Goal: Transaction & Acquisition: Purchase product/service

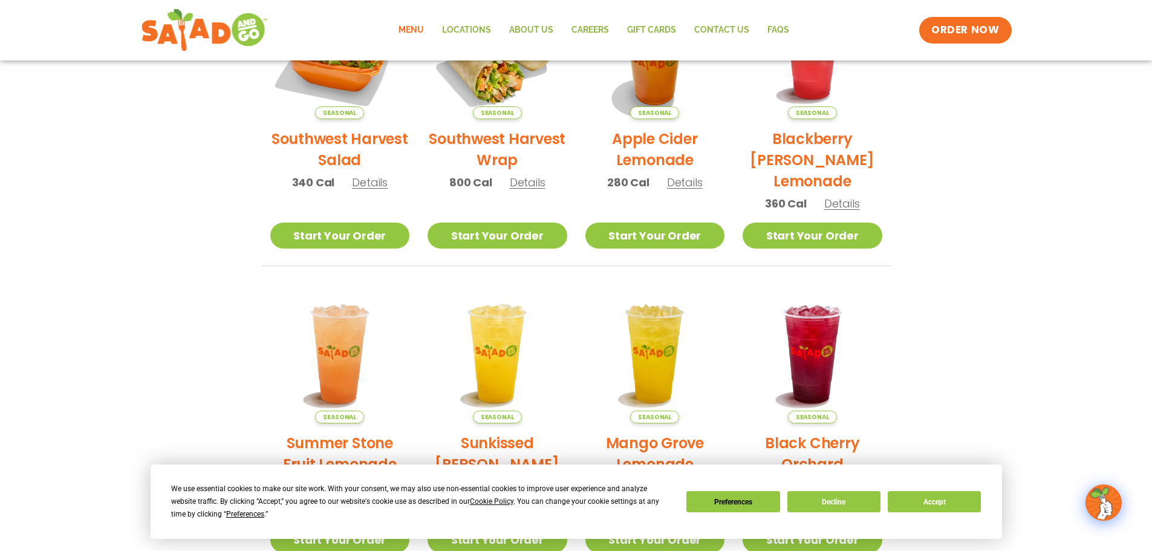
scroll to position [363, 0]
click at [339, 85] on img at bounding box center [340, 49] width 164 height 164
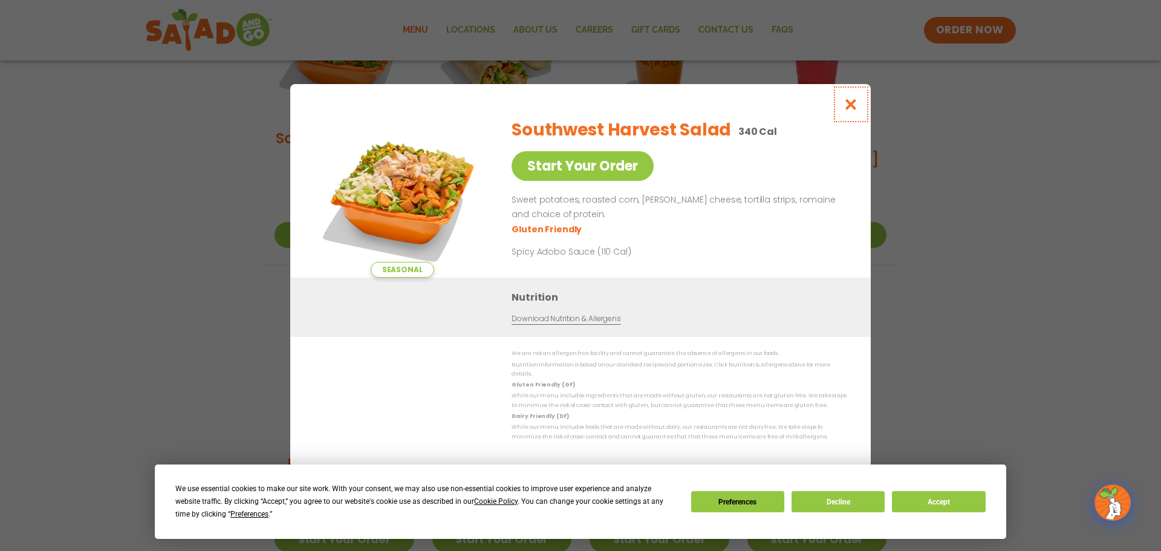
click at [856, 103] on icon "Close modal" at bounding box center [851, 104] width 15 height 13
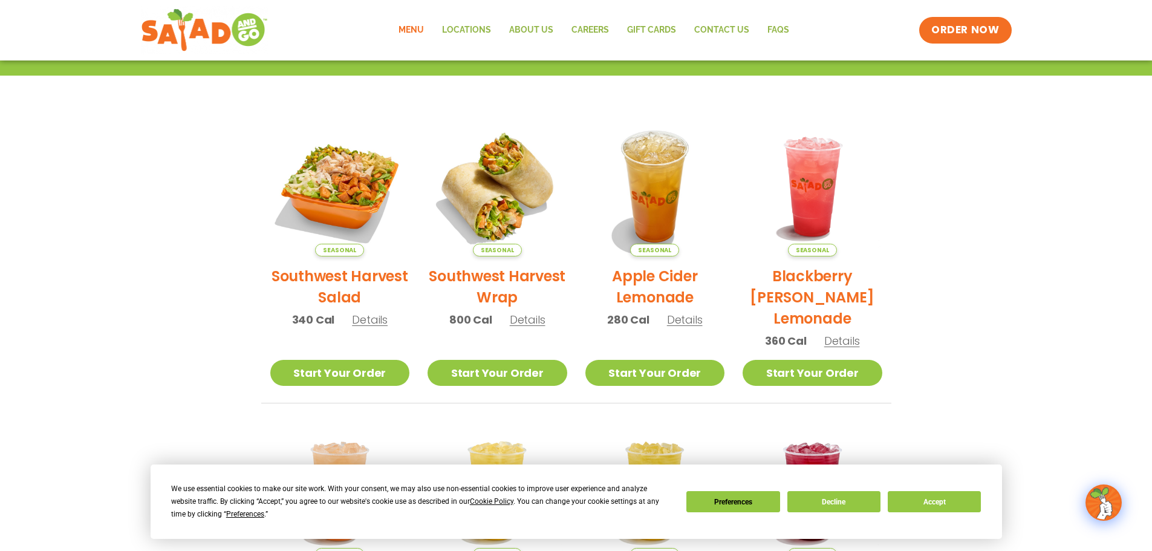
scroll to position [0, 0]
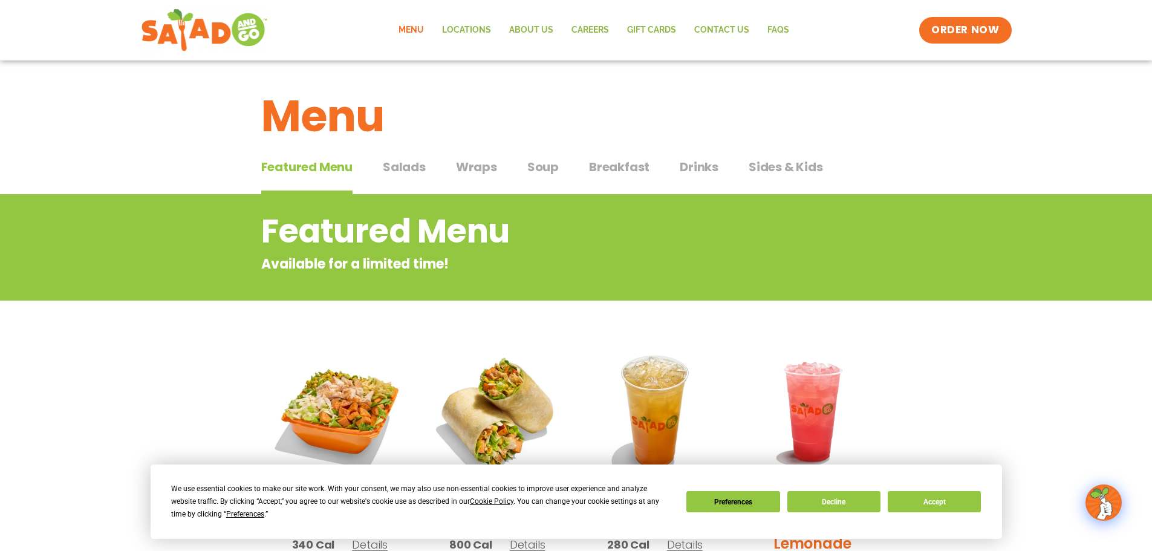
click at [397, 170] on span "Salads" at bounding box center [404, 167] width 43 height 18
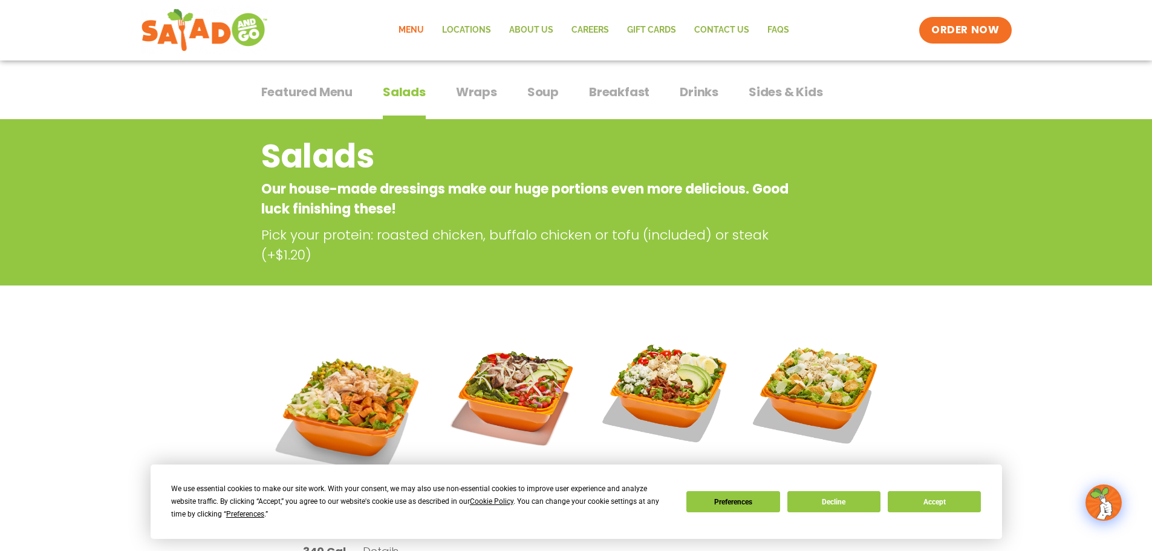
scroll to position [181, 0]
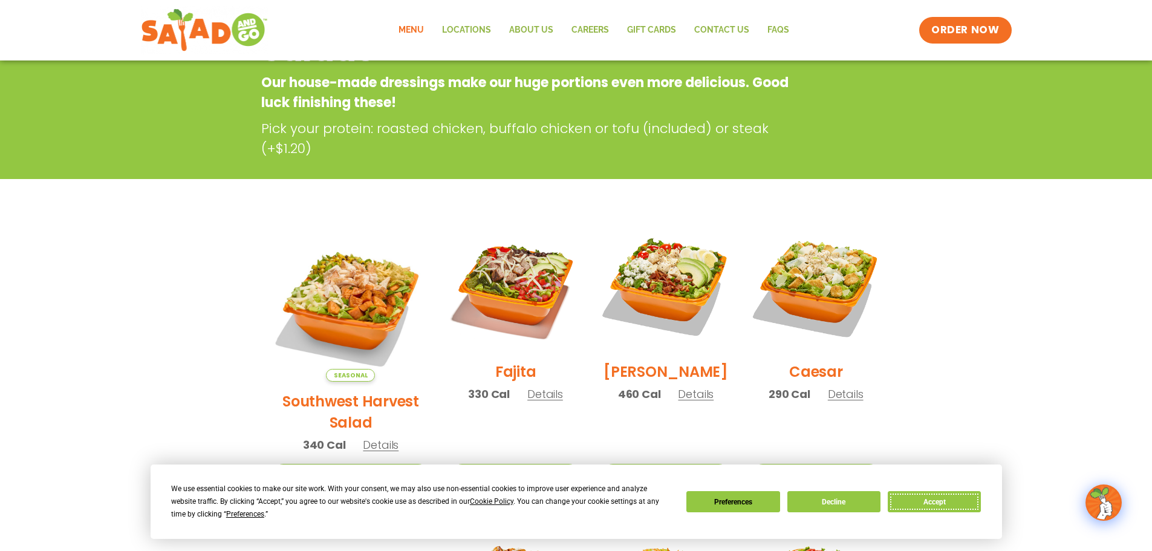
click at [918, 495] on button "Accept" at bounding box center [934, 501] width 93 height 21
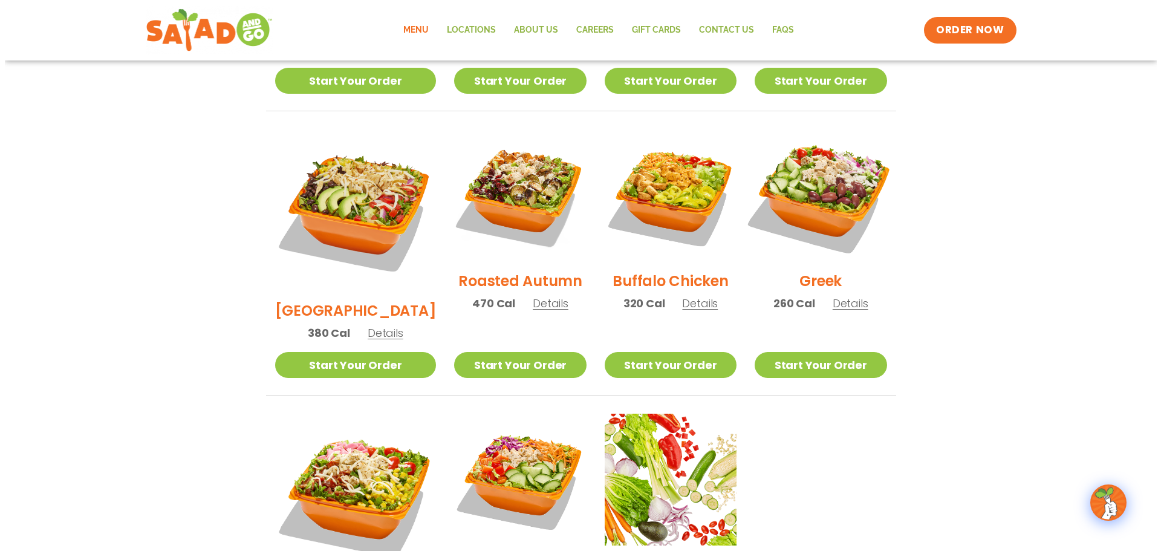
scroll to position [423, 0]
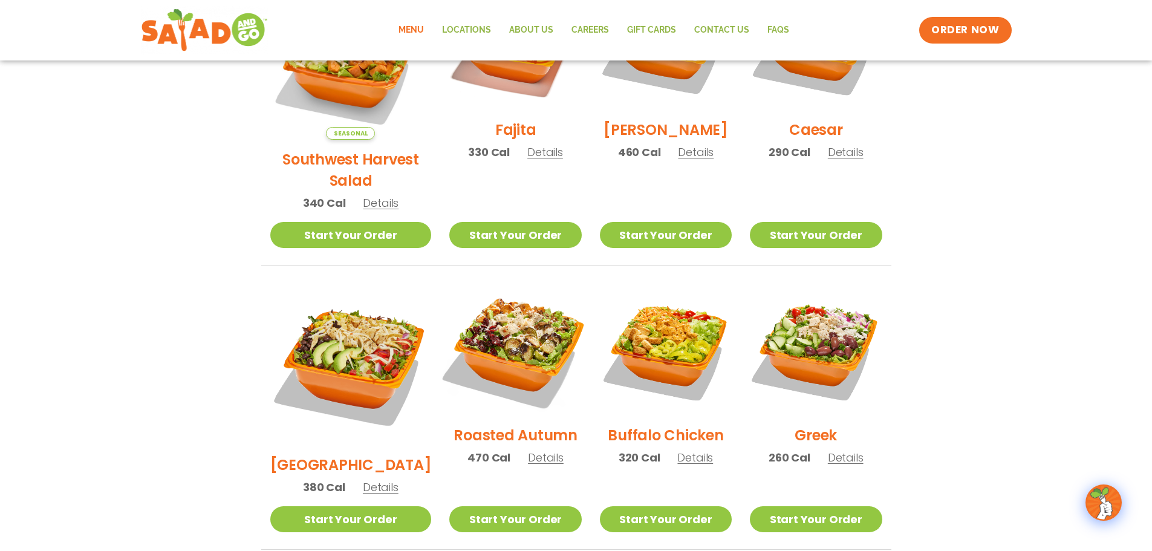
click at [507, 364] on img at bounding box center [515, 349] width 155 height 155
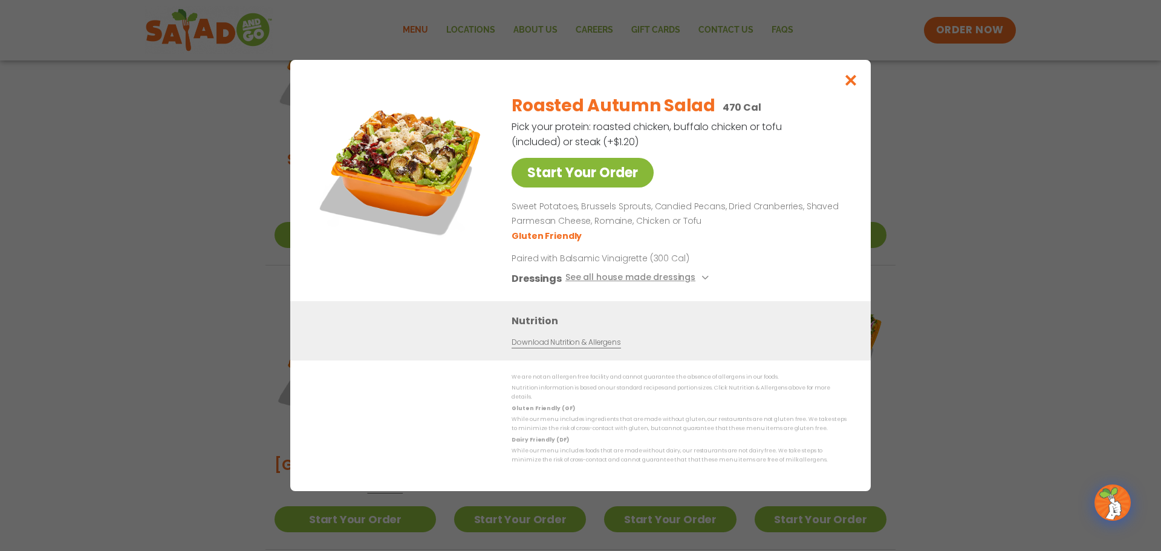
click at [559, 168] on link "Start Your Order" at bounding box center [583, 173] width 142 height 30
